Goal: Check status: Check status

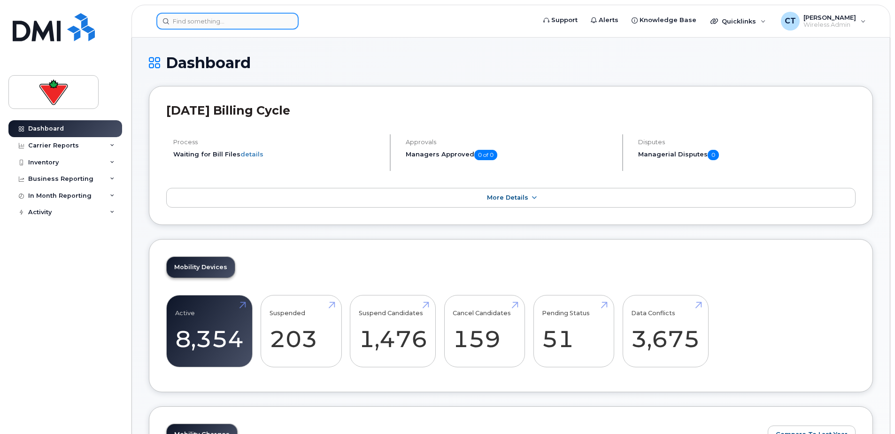
click at [252, 23] on input at bounding box center [227, 21] width 142 height 17
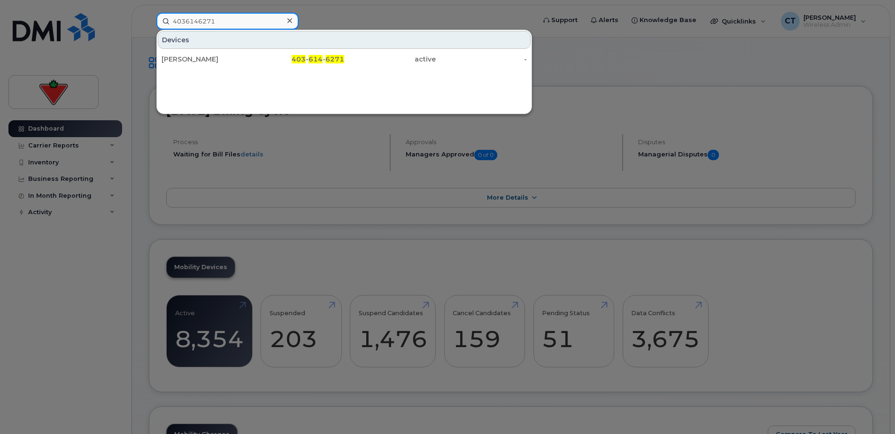
type input "4036146271"
click at [267, 63] on div "403 - 614 - 6271" at bounding box center [299, 58] width 92 height 9
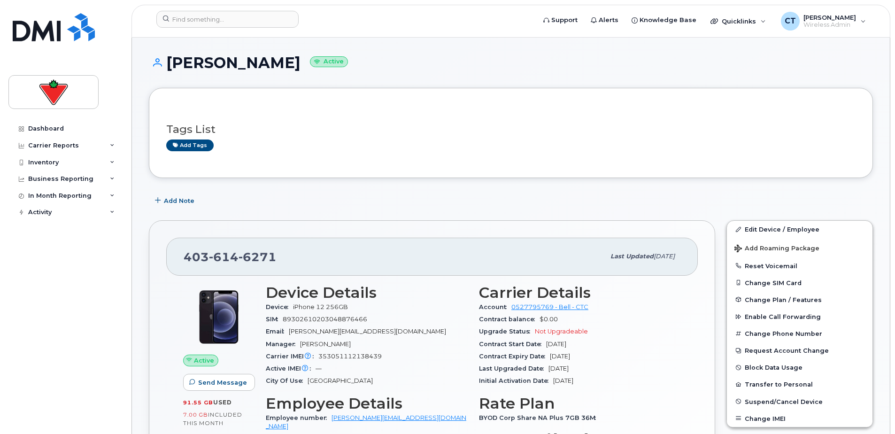
scroll to position [141, 0]
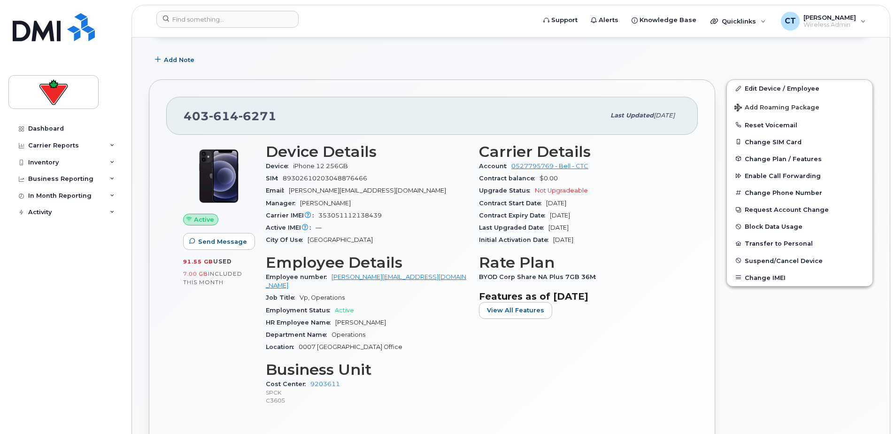
drag, startPoint x: 601, startPoint y: 208, endPoint x: 606, endPoint y: 208, distance: 5.2
click at [606, 208] on div "Carrier Details Account 0527795769 - Bell - CTC Contract balance $0.00 Upgrade …" at bounding box center [579, 279] width 213 height 282
drag, startPoint x: 606, startPoint y: 208, endPoint x: 640, endPoint y: 227, distance: 39.1
click at [640, 227] on div "Last Upgraded Date Jan 18, 2021" at bounding box center [580, 228] width 202 height 12
drag, startPoint x: 429, startPoint y: 397, endPoint x: 375, endPoint y: 403, distance: 54.8
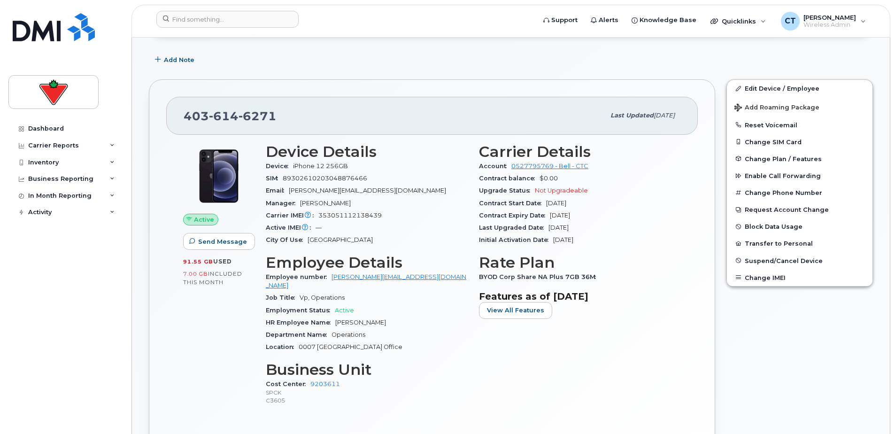
click at [375, 403] on div "Device Details Device iPhone 12 256GB SIM 89302610203048876466 Email kris.masla…" at bounding box center [366, 279] width 213 height 282
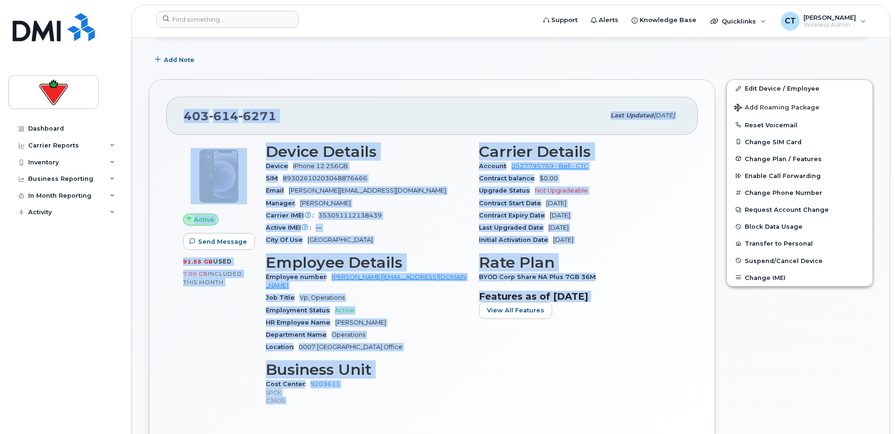
drag, startPoint x: 507, startPoint y: 362, endPoint x: 145, endPoint y: 100, distance: 446.4
click at [145, 100] on div "403 614 6271 Last updated Dec 02, 2024 Active Send Message 91.55 GB  used 7.00 …" at bounding box center [431, 276] width 577 height 405
click at [212, 383] on div "Active Send Message 91.55 GB  used 7.00 GB  included this month" at bounding box center [218, 279] width 83 height 282
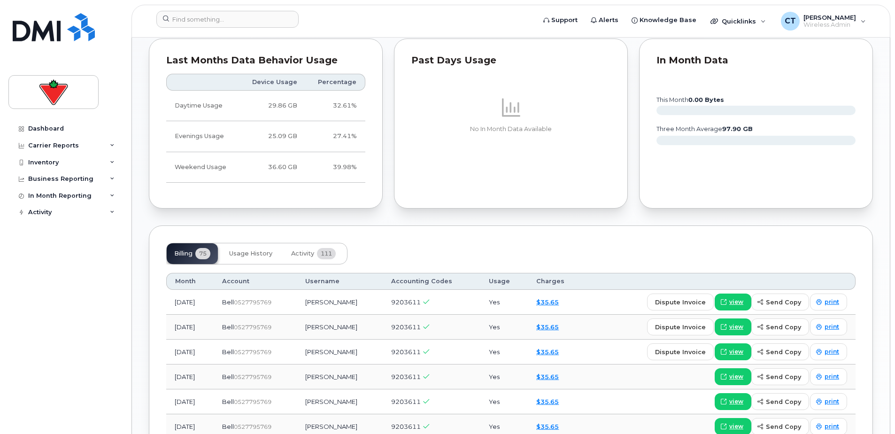
scroll to position [657, 0]
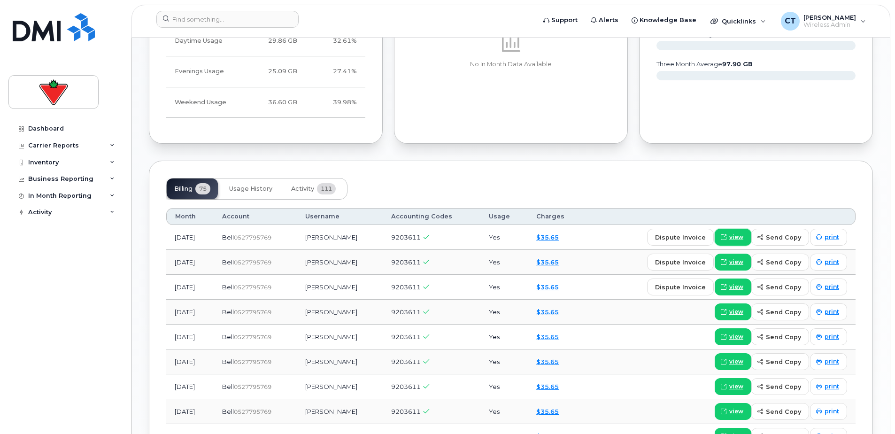
click at [741, 233] on span "view" at bounding box center [736, 237] width 14 height 8
drag, startPoint x: 516, startPoint y: 184, endPoint x: 415, endPoint y: 170, distance: 101.8
click at [415, 178] on div "Billing 75 Usage History Activity 111" at bounding box center [510, 189] width 689 height 22
drag, startPoint x: 253, startPoint y: 146, endPoint x: 229, endPoint y: 146, distance: 23.9
click at [229, 146] on div "Tags List Add tags Add Note 403 614 6271 Last updated Dec 02, 2024 Active Send …" at bounding box center [511, 164] width 724 height 1467
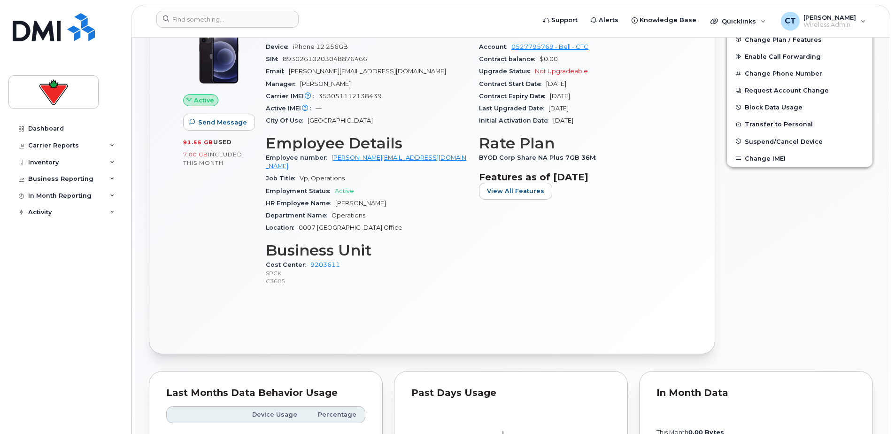
scroll to position [141, 0]
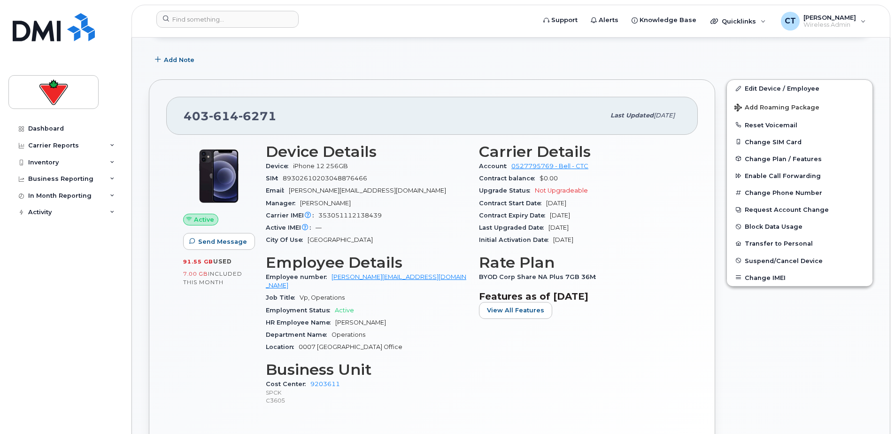
click at [232, 313] on div "Active Send Message 91.55 GB  used 7.00 GB  included this month" at bounding box center [218, 279] width 83 height 282
drag, startPoint x: 232, startPoint y: 313, endPoint x: 236, endPoint y: 318, distance: 6.4
drag, startPoint x: 236, startPoint y: 318, endPoint x: 194, endPoint y: 343, distance: 48.0
click at [194, 343] on div "Active Send Message 91.55 GB  used 7.00 GB  included this month" at bounding box center [218, 279] width 83 height 282
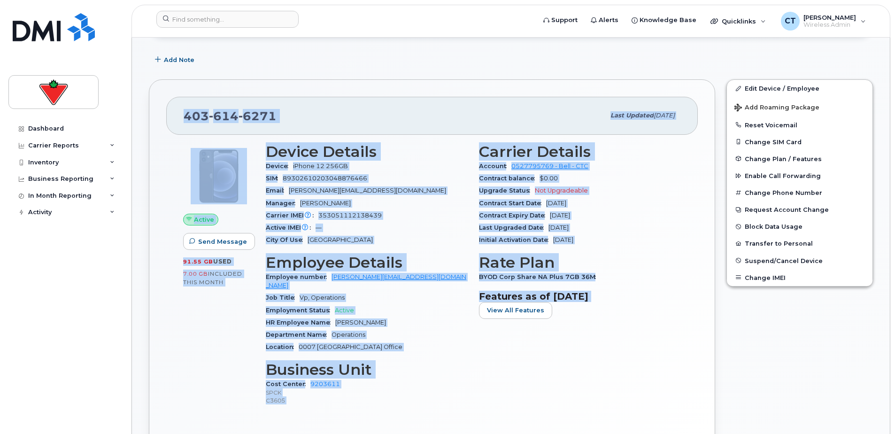
drag, startPoint x: 144, startPoint y: 56, endPoint x: 660, endPoint y: 398, distance: 619.3
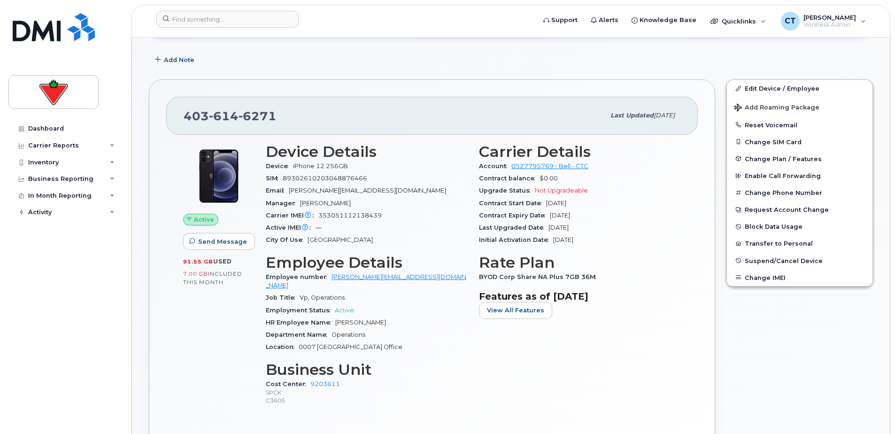
drag, startPoint x: 660, startPoint y: 398, endPoint x: 726, endPoint y: 368, distance: 72.3
click at [726, 368] on div "Edit Device / Employee Add Roaming Package Reset Voicemail Change SIM Card Chan…" at bounding box center [800, 276] width 158 height 405
